Goal: Navigation & Orientation: Find specific page/section

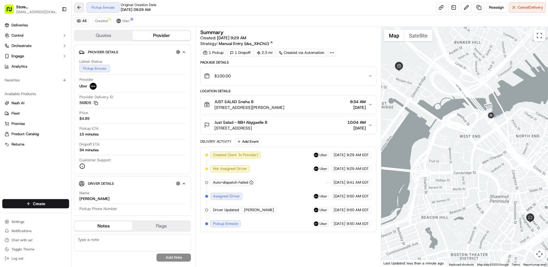
click at [83, 9] on button at bounding box center [79, 7] width 10 height 10
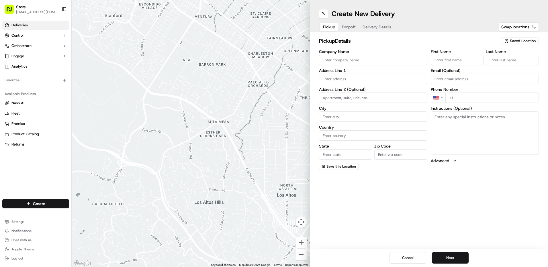
click at [22, 22] on link "Deliveries" at bounding box center [35, 25] width 67 height 9
